Goal: Information Seeking & Learning: Learn about a topic

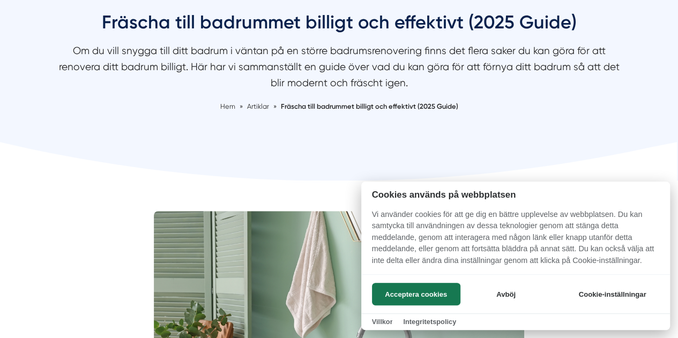
scroll to position [118, 0]
click at [387, 291] on button "Acceptera cookies" at bounding box center [416, 294] width 88 height 23
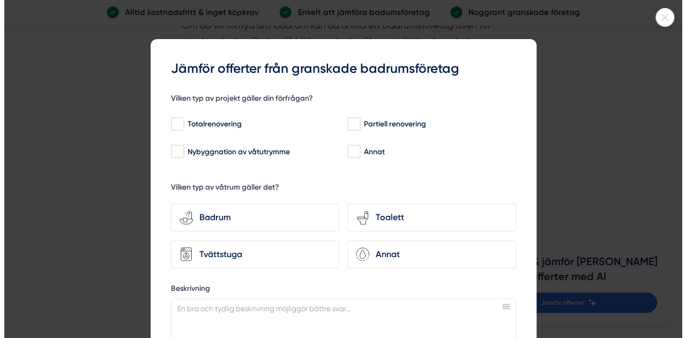
scroll to position [3264, 0]
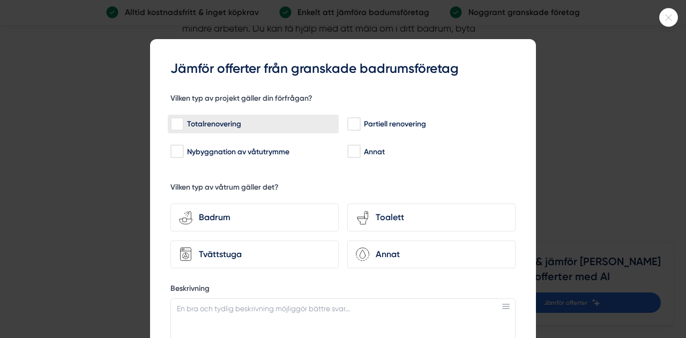
click at [279, 123] on div "Totalrenovering" at bounding box center [253, 124] width 166 height 11
click at [183, 123] on input "Totalrenovering" at bounding box center [176, 124] width 12 height 11
checkbox input "true"
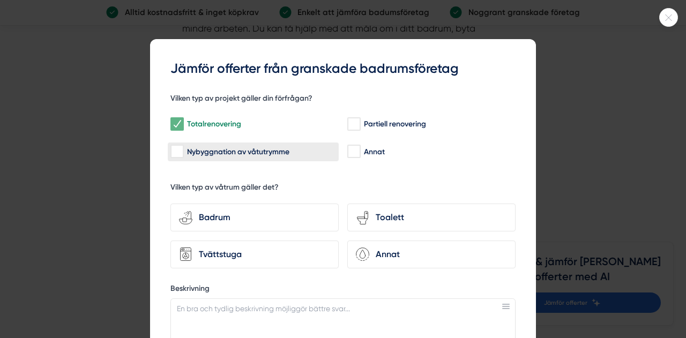
click at [269, 149] on div "Nybyggnation av våtutrymme" at bounding box center [253, 151] width 166 height 11
click at [183, 149] on input "Nybyggnation av våtutrymme" at bounding box center [176, 151] width 12 height 11
checkbox input "true"
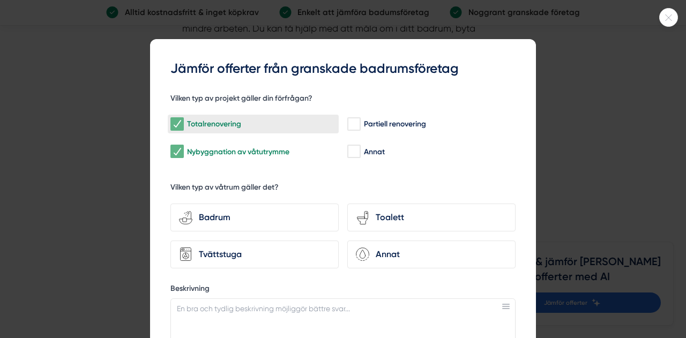
click at [323, 125] on div "Totalrenovering" at bounding box center [253, 124] width 166 height 11
click at [183, 125] on input "Totalrenovering" at bounding box center [176, 124] width 12 height 11
checkbox input "false"
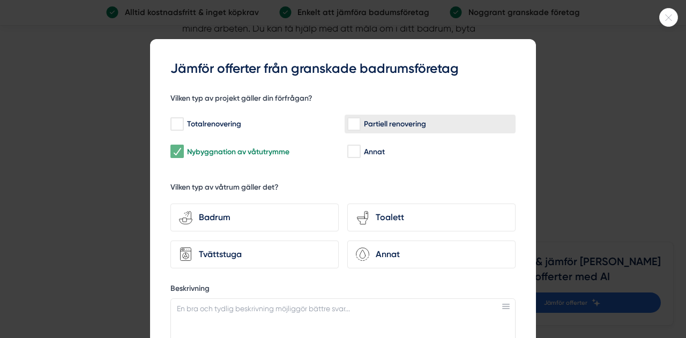
click at [353, 125] on input "Partiell renovering" at bounding box center [353, 124] width 12 height 11
checkbox input "true"
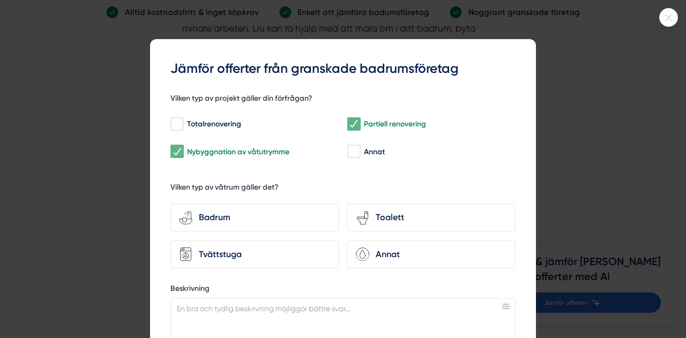
click at [252, 134] on label "Totalrenovering" at bounding box center [253, 124] width 171 height 19
click at [183, 130] on input "Totalrenovering" at bounding box center [176, 124] width 12 height 11
checkbox input "true"
click at [251, 147] on div "Nybyggnation av våtutrymme" at bounding box center [253, 151] width 166 height 11
click at [183, 147] on input "Nybyggnation av våtutrymme" at bounding box center [176, 151] width 12 height 11
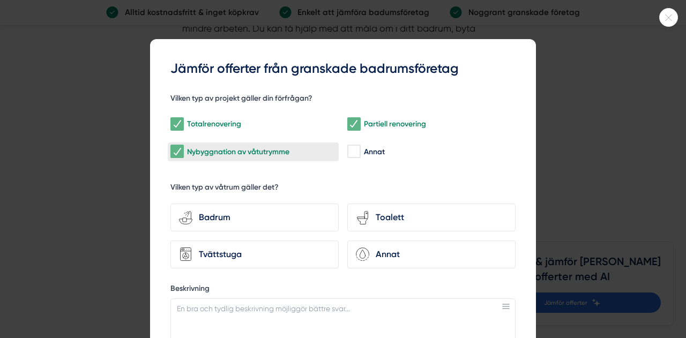
checkbox input "false"
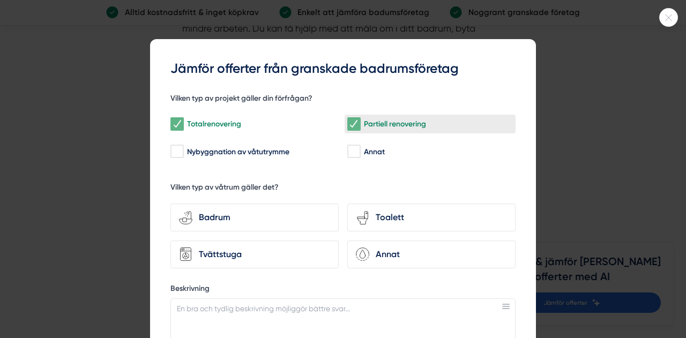
click at [353, 126] on input "Partiell renovering" at bounding box center [353, 124] width 12 height 11
checkbox input "false"
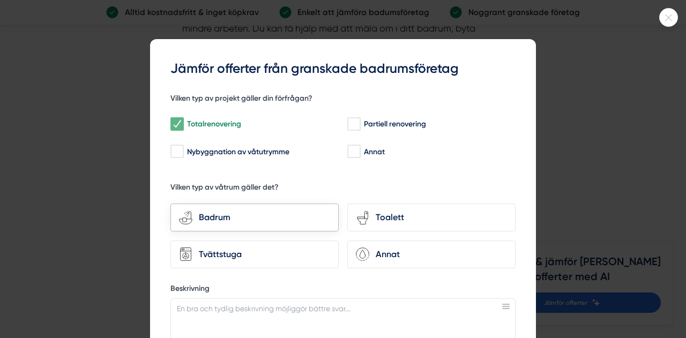
click at [272, 215] on div "Badrum" at bounding box center [261, 218] width 138 height 14
click at [0, 0] on input "bathroom-tub-towel Badrum" at bounding box center [0, 0] width 0 height 0
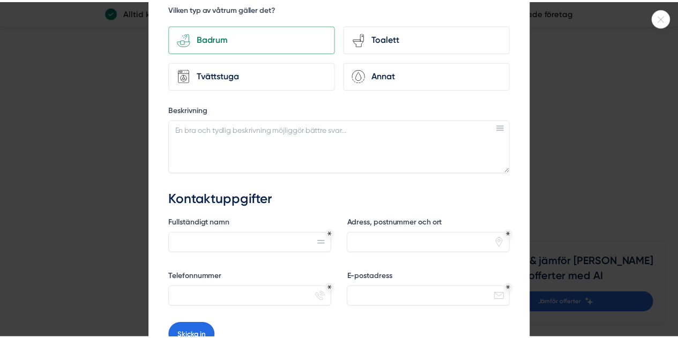
scroll to position [281, 0]
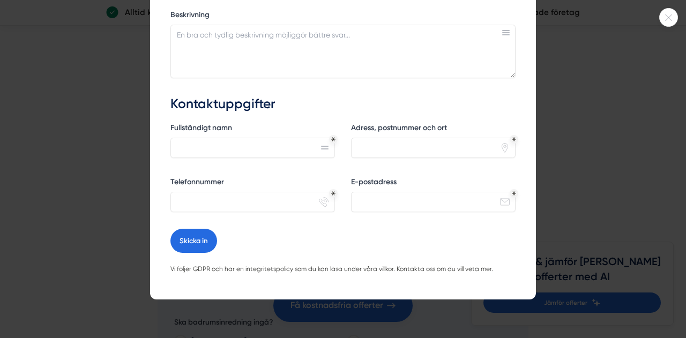
click at [558, 129] on div at bounding box center [343, 169] width 686 height 338
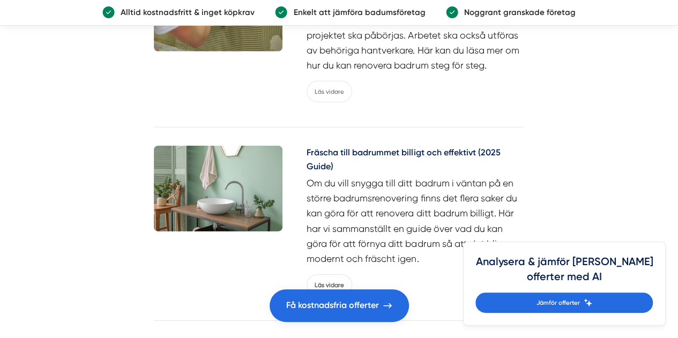
scroll to position [5700, 0]
